Goal: Task Accomplishment & Management: Manage account settings

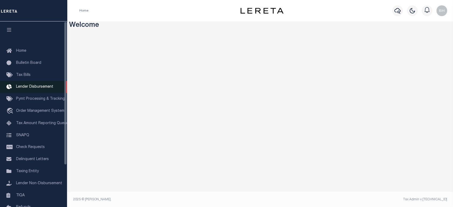
click at [26, 89] on span "Lender Disbursement" at bounding box center [34, 87] width 37 height 4
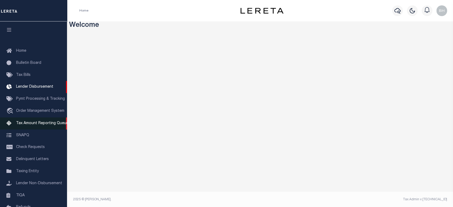
click at [28, 124] on span "Tax Amount Reporting Queue" at bounding box center [42, 123] width 52 height 4
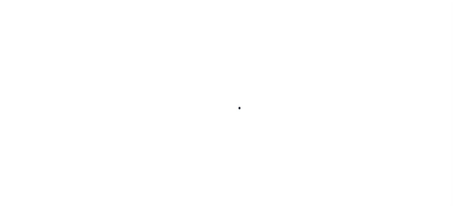
select select "100"
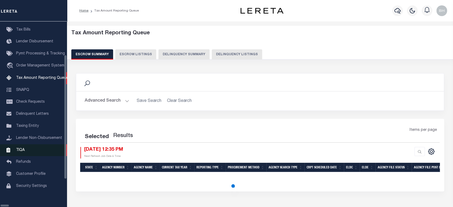
select select "100"
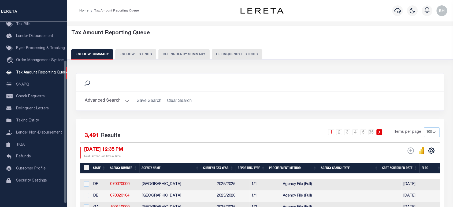
scroll to position [50, 0]
click at [27, 135] on span "Lender Non-Disbursement" at bounding box center [39, 134] width 46 height 4
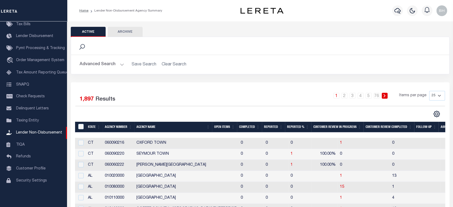
click at [114, 64] on button "Advanced Search" at bounding box center [102, 64] width 44 height 10
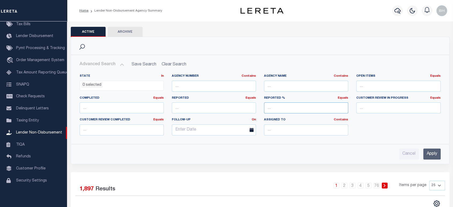
click at [297, 110] on input "number" at bounding box center [306, 107] width 84 height 11
click at [212, 107] on input "number" at bounding box center [214, 107] width 84 height 11
click at [95, 106] on input "number" at bounding box center [122, 107] width 84 height 11
click at [108, 133] on input "number" at bounding box center [122, 129] width 84 height 11
click at [287, 134] on input "text" at bounding box center [306, 129] width 84 height 11
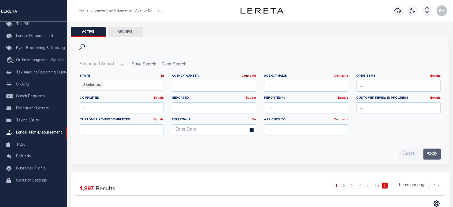
click at [175, 159] on div "Advanced Search Save Search Clear Search State In In AK AL AR AZ CA CO CT" at bounding box center [260, 109] width 378 height 109
click at [120, 66] on button "Advanced Search" at bounding box center [102, 64] width 44 height 10
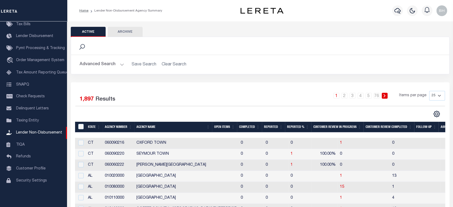
click at [98, 65] on button "Advanced Search" at bounding box center [102, 64] width 44 height 10
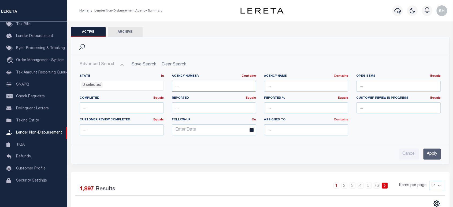
click at [217, 87] on input "text" at bounding box center [214, 86] width 84 height 11
paste input "310030101"
type input "310030101"
click at [434, 156] on input "Apply" at bounding box center [431, 153] width 17 height 11
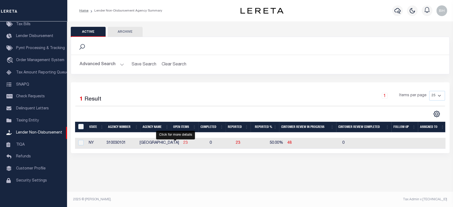
click at [183, 143] on span "23" at bounding box center [185, 143] width 4 height 4
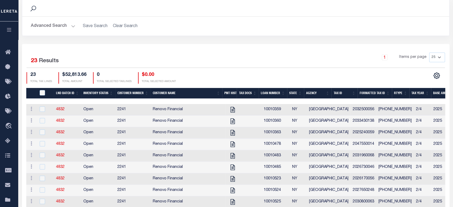
click at [10, 29] on icon "button" at bounding box center [9, 29] width 6 height 5
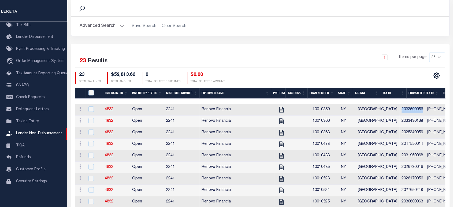
drag, startPoint x: 383, startPoint y: 108, endPoint x: 404, endPoint y: 110, distance: 21.2
click at [404, 110] on td "2032500056" at bounding box center [412, 110] width 26 height 12
checkbox input "true"
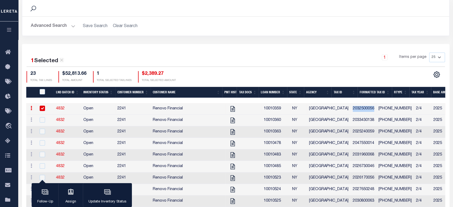
copy td "2032500056"
click at [108, 197] on div "button" at bounding box center [107, 192] width 13 height 13
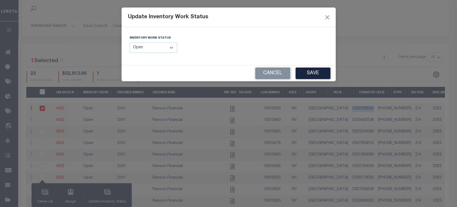
click at [139, 49] on select "--Select-- Open Completed Reported" at bounding box center [154, 48] width 48 height 10
click at [276, 71] on button "Cancel" at bounding box center [272, 74] width 35 height 12
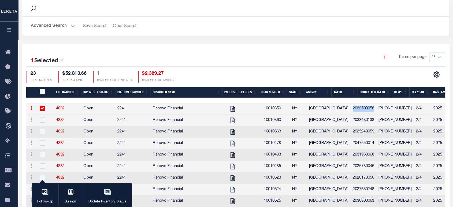
click at [57, 27] on button "Advanced Search" at bounding box center [53, 26] width 44 height 10
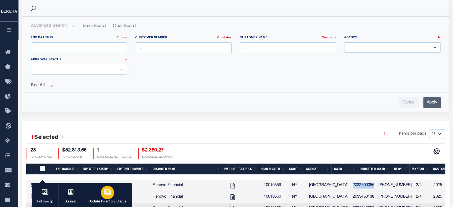
click at [107, 195] on icon "button" at bounding box center [107, 191] width 7 height 7
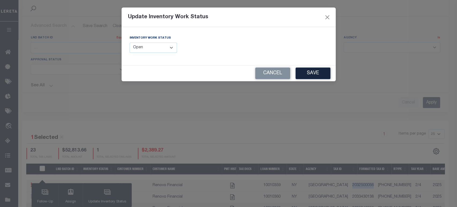
click at [152, 50] on select "--Select-- Open Completed Reported" at bounding box center [154, 48] width 48 height 10
select select "Completed"
click at [130, 43] on select "--Select-- Open Completed Reported" at bounding box center [154, 48] width 48 height 10
click at [309, 72] on button "Save" at bounding box center [313, 74] width 35 height 12
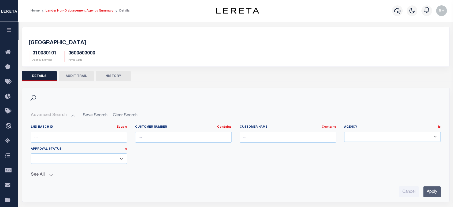
click at [81, 12] on link "Lender Non-Disbursement Agency Summary" at bounding box center [80, 10] width 68 height 3
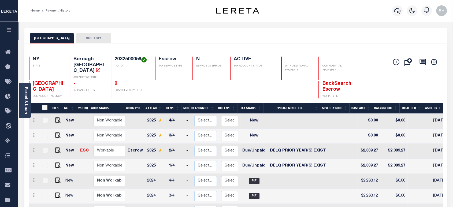
click at [328, 144] on td at bounding box center [342, 151] width 29 height 15
checkbox input "true"
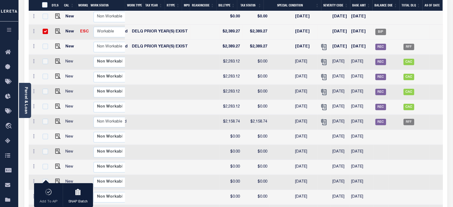
scroll to position [0, 138]
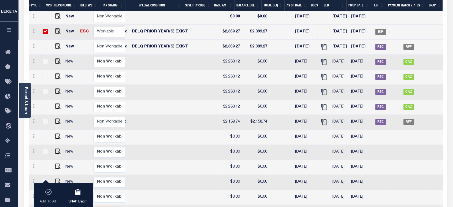
click at [147, 130] on td at bounding box center [160, 137] width 60 height 15
checkbox input "true"
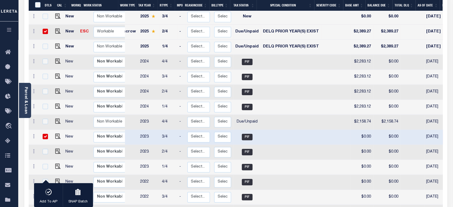
scroll to position [0, 0]
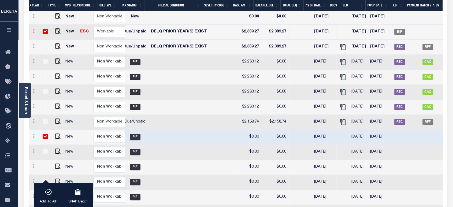
click at [212, 117] on td at bounding box center [223, 122] width 29 height 15
checkbox input "true"
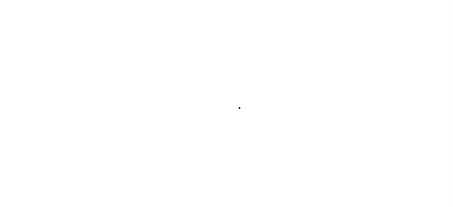
select select
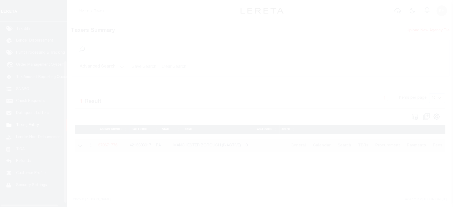
scroll to position [54, 0]
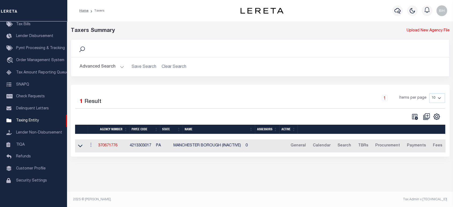
click at [98, 70] on button "Advanced Search" at bounding box center [102, 67] width 44 height 10
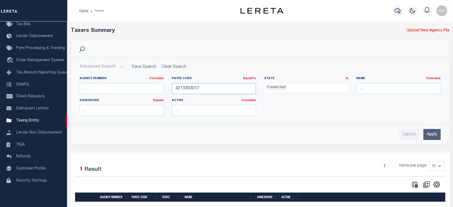
drag, startPoint x: 203, startPoint y: 86, endPoint x: 163, endPoint y: 87, distance: 39.9
click at [163, 87] on div "Agency Number Contains Contains Is Payee Code EqualTo Equals Is Not Equal To Is…" at bounding box center [260, 98] width 369 height 44
click at [106, 88] on input "text" at bounding box center [122, 88] width 84 height 11
paste input "310030101"
type input "310030101"
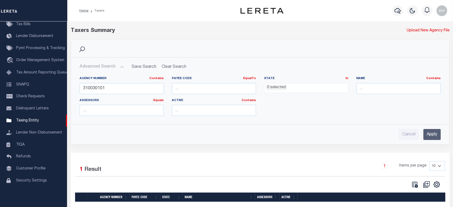
click at [424, 133] on input "Apply" at bounding box center [431, 134] width 17 height 11
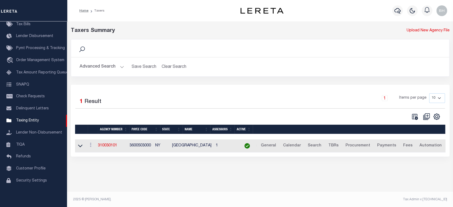
click at [108, 148] on td "310030101" at bounding box center [112, 145] width 32 height 13
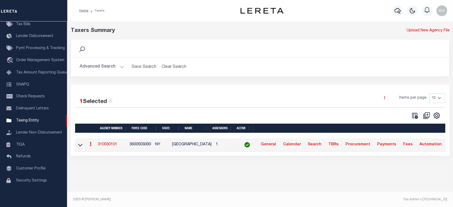
click at [104, 146] on link "310030101" at bounding box center [107, 145] width 19 height 4
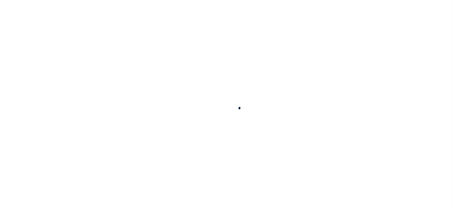
select select
checkbox input "false"
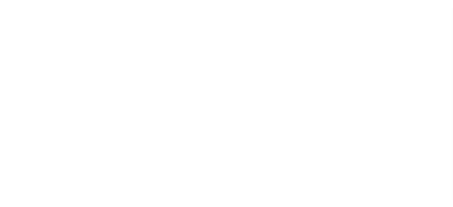
checkbox input "false"
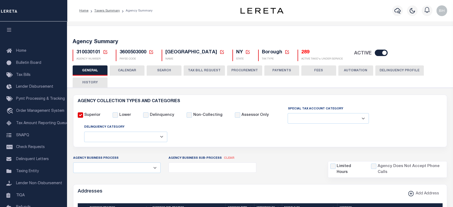
click at [128, 69] on button "CALENDAR" at bounding box center [127, 70] width 35 height 10
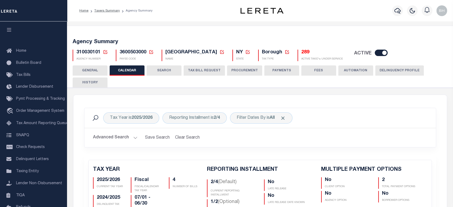
checkbox input "false"
type input "2"
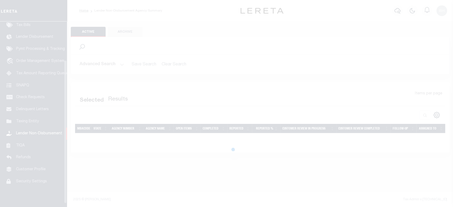
scroll to position [54, 0]
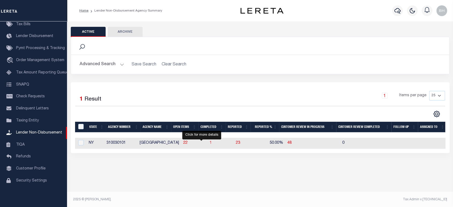
click at [209, 143] on span "1" at bounding box center [210, 143] width 2 height 4
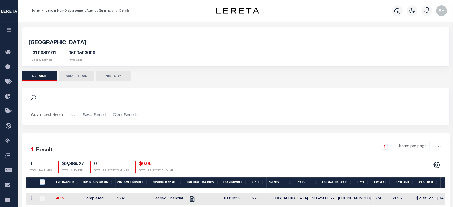
click at [202, 143] on div "1 Items per page 25 50 100 200" at bounding box center [289, 149] width 312 height 14
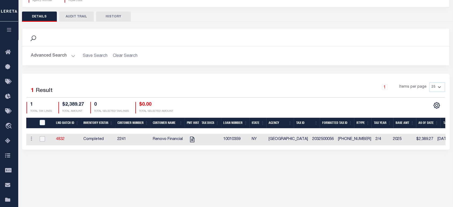
click at [41, 138] on input "checkbox" at bounding box center [42, 138] width 5 height 5
checkbox input "true"
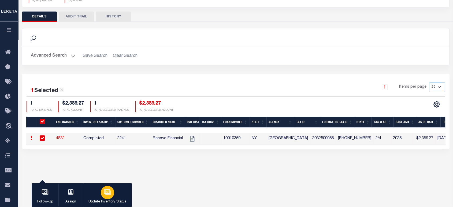
click at [106, 192] on icon "button" at bounding box center [107, 191] width 7 height 7
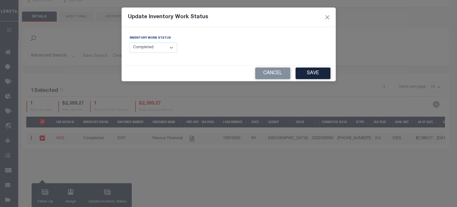
drag, startPoint x: 164, startPoint y: 44, endPoint x: 178, endPoint y: 39, distance: 13.9
click at [164, 44] on select "--Select-- Open Completed Reported" at bounding box center [154, 48] width 48 height 10
select select "Reported"
click at [130, 43] on select "--Select-- Open Completed Reported" at bounding box center [154, 48] width 48 height 10
click at [274, 45] on input "text" at bounding box center [280, 48] width 95 height 10
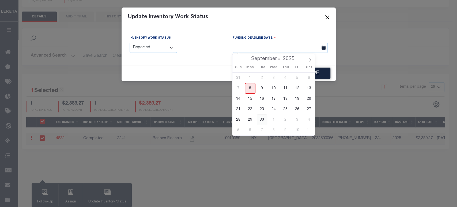
click at [261, 121] on span "30" at bounding box center [262, 119] width 10 height 10
type input "[DATE]"
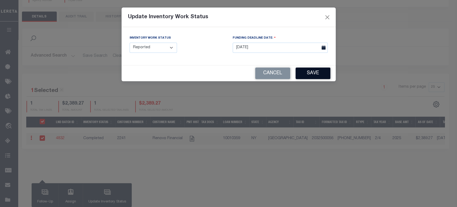
click at [317, 75] on button "Save" at bounding box center [313, 74] width 35 height 12
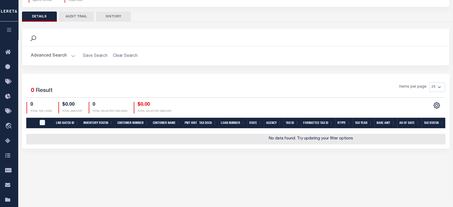
scroll to position [0, 0]
